Goal: Transaction & Acquisition: Book appointment/travel/reservation

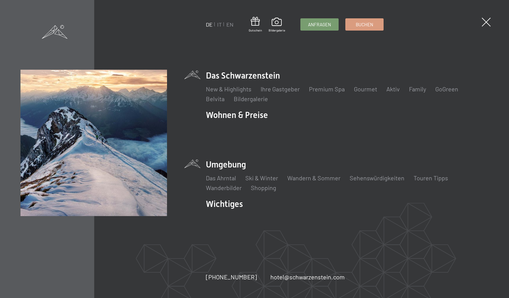
click at [222, 160] on li "Umgebung Das Ahrntal Ski & Winter Skifahren Skischule Wandern & [PERSON_NAME] W…" at bounding box center [347, 175] width 283 height 33
click at [226, 175] on link "Das Ahrntal" at bounding box center [221, 177] width 30 height 7
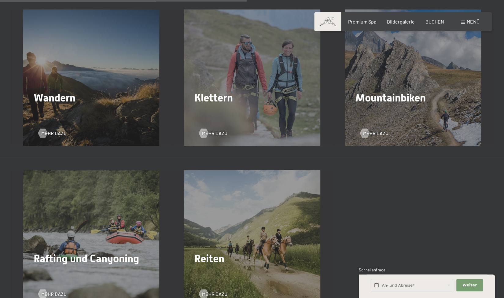
scroll to position [1060, 0]
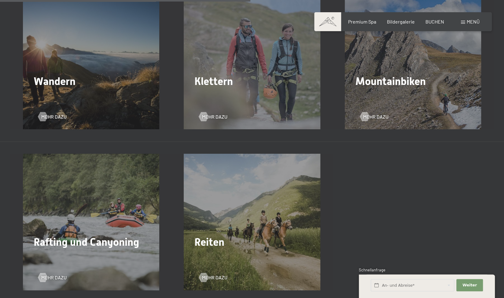
click at [75, 75] on span "Wandern" at bounding box center [55, 81] width 42 height 12
click at [45, 112] on div at bounding box center [42, 116] width 5 height 9
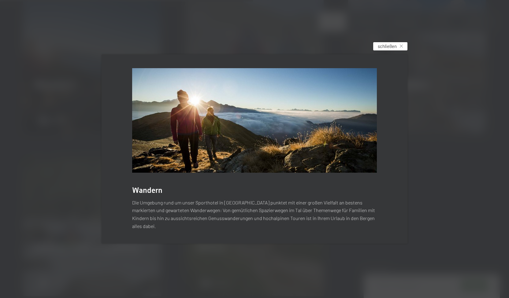
click at [393, 49] on span "schließen" at bounding box center [387, 46] width 19 height 6
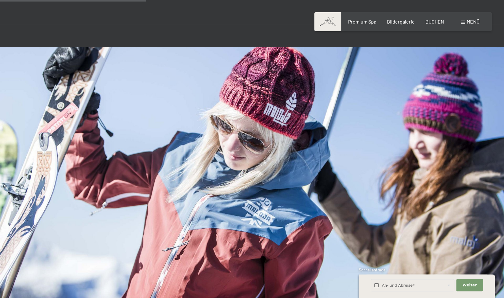
scroll to position [617, 0]
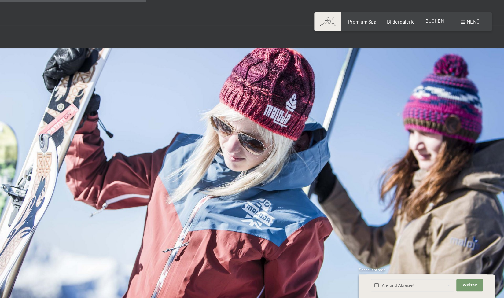
click at [440, 21] on span "BUCHEN" at bounding box center [435, 21] width 19 height 6
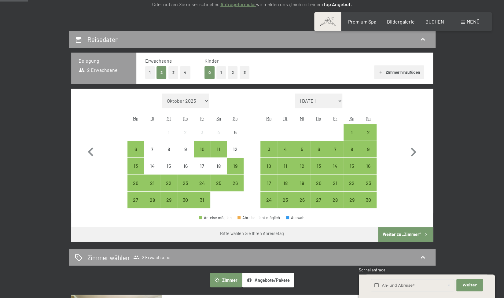
scroll to position [115, 0]
click at [234, 73] on button "2" at bounding box center [233, 73] width 10 height 13
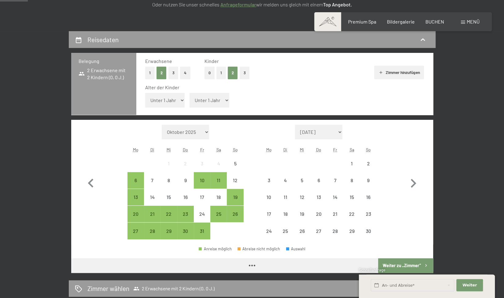
click at [176, 101] on select "Unter 1 Jahr 1 Jahr 2 Jahre 3 Jahre 4 Jahre 5 Jahre 6 Jahre 7 Jahre 8 Jahre 9 J…" at bounding box center [165, 100] width 40 height 15
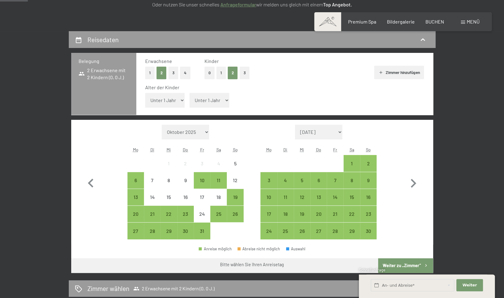
select select "10"
click at [145, 93] on select "Unter 1 Jahr 1 Jahr 2 Jahre 3 Jahre 4 Jahre 5 Jahre 6 Jahre 7 Jahre 8 Jahre 9 J…" at bounding box center [165, 100] width 40 height 15
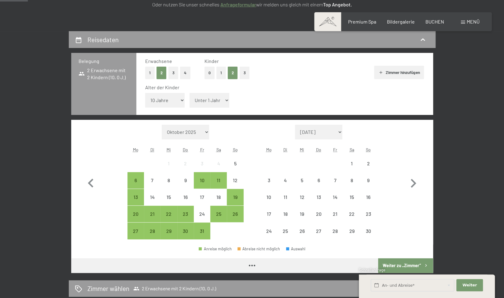
click at [215, 102] on select "Unter 1 Jahr 1 Jahr 2 Jahre 3 Jahre 4 Jahre 5 Jahre 6 Jahre 7 Jahre 8 Jahre 9 J…" at bounding box center [210, 100] width 40 height 15
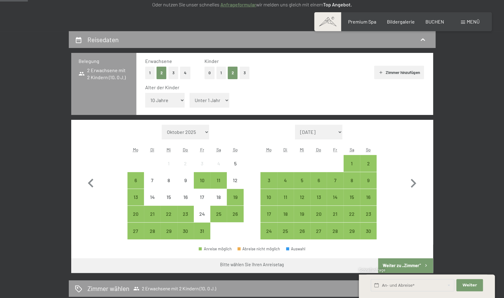
select select "8"
click at [190, 93] on select "Unter 1 Jahr 1 Jahr 2 Jahre 3 Jahre 4 Jahre 5 Jahre 6 Jahre 7 Jahre 8 Jahre 9 J…" at bounding box center [210, 100] width 40 height 15
click at [234, 212] on div "26" at bounding box center [234, 219] width 15 height 15
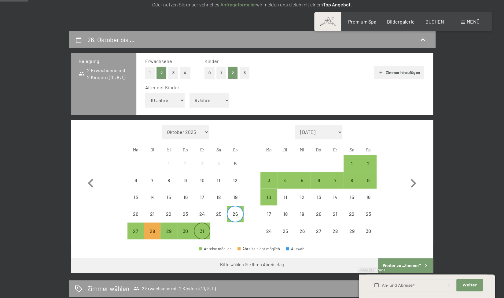
click at [204, 229] on div "31" at bounding box center [201, 236] width 15 height 15
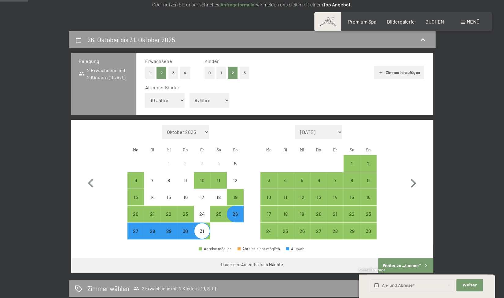
click at [409, 264] on button "Weiter zu „Zimmer“" at bounding box center [405, 265] width 55 height 15
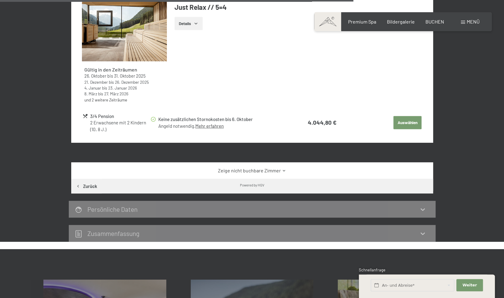
scroll to position [901, 0]
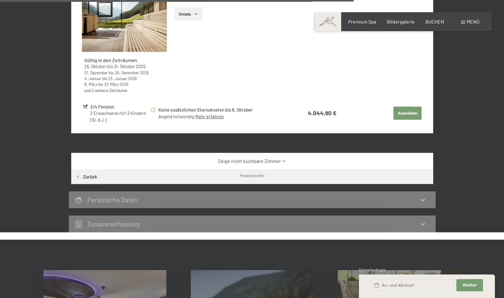
click at [275, 159] on link "Zeige nicht buchbare Zimmer" at bounding box center [252, 161] width 340 height 7
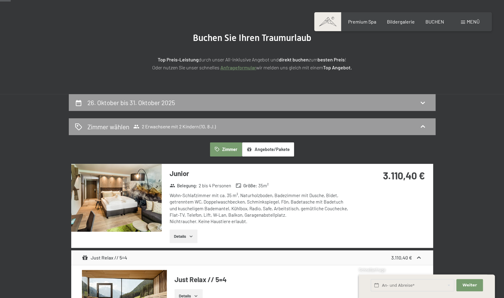
scroll to position [52, 0]
click at [181, 238] on button "Details" at bounding box center [184, 235] width 28 height 13
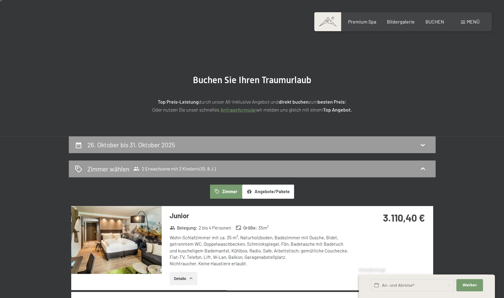
scroll to position [0, 0]
